Goal: Find specific fact: Find specific fact

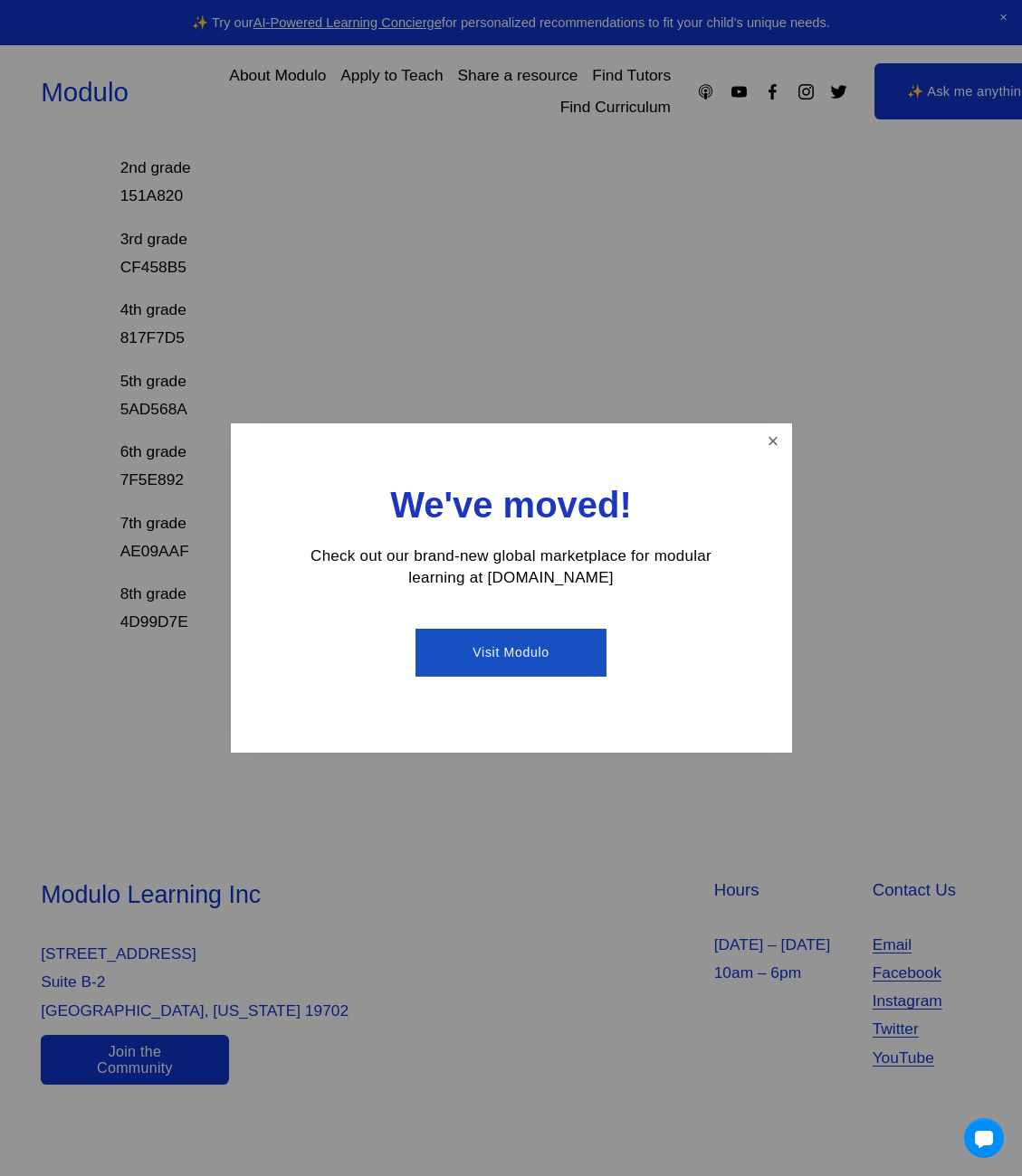
click at [327, 630] on ul "Visit Modulo" at bounding box center [511, 652] width 434 height 74
click at [790, 443] on div "We've moved! Check out our brand-new global marketplace for modular learning at…" at bounding box center [511, 588] width 561 height 331
click at [768, 440] on link "Close" at bounding box center [773, 442] width 32 height 32
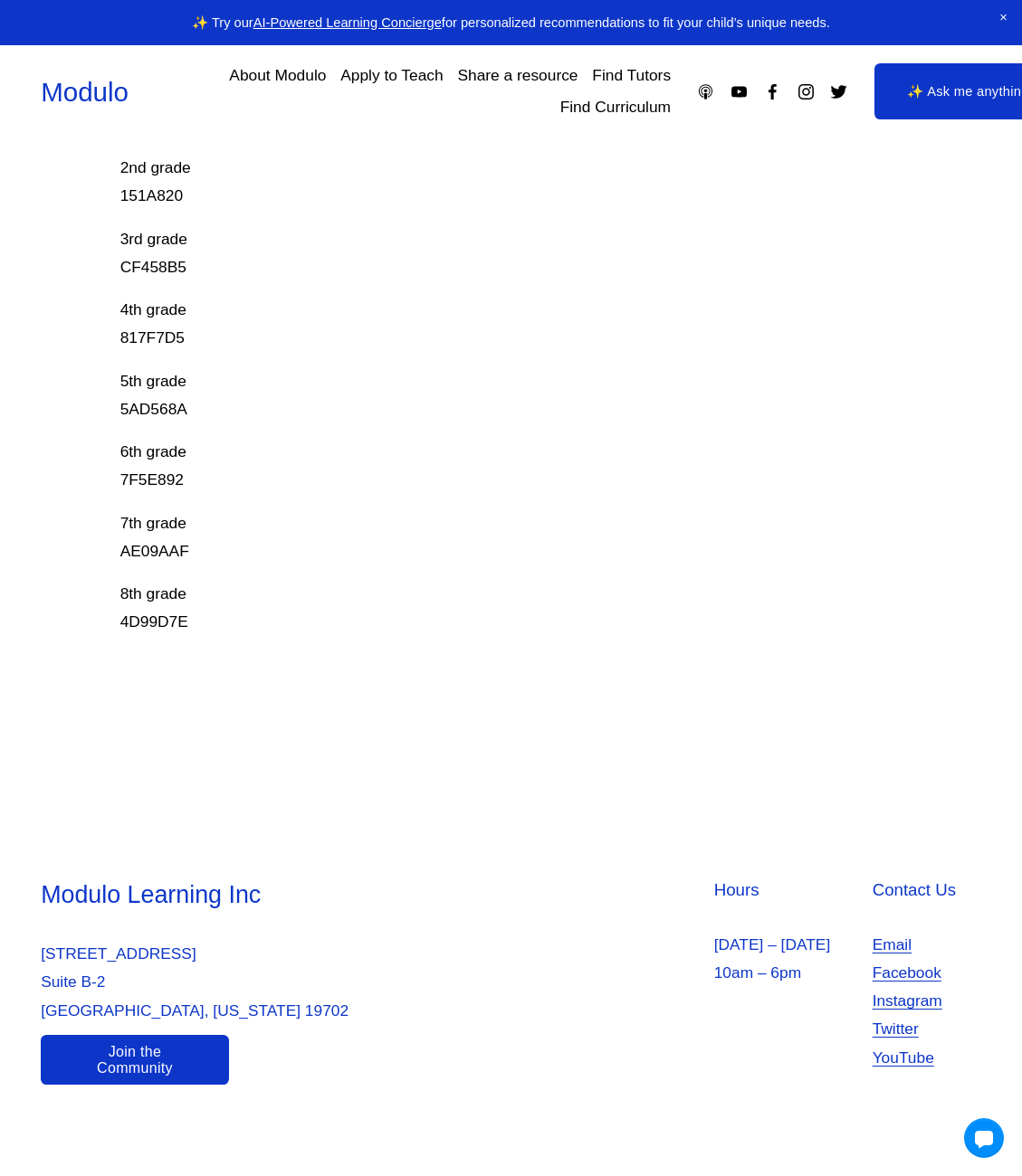
click at [146, 612] on p "8th grade 4D99D7E" at bounding box center [472, 608] width 703 height 56
copy div "4D99D7E"
click at [151, 539] on p "7th grade AE09AAF" at bounding box center [472, 537] width 703 height 56
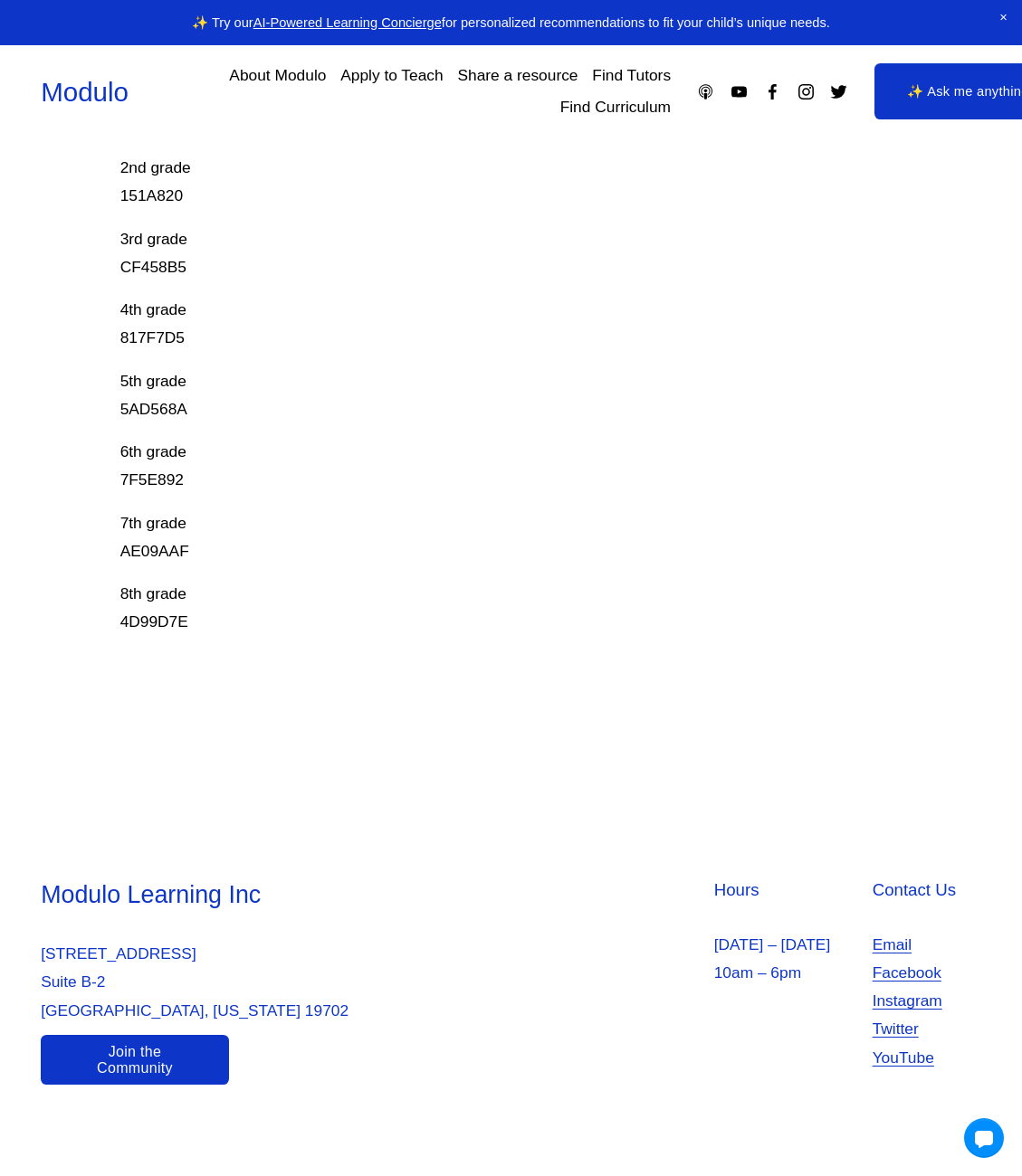
click at [153, 541] on p "7th grade AE09AAF" at bounding box center [472, 537] width 703 height 56
copy p "AE09AAF"
